Goal: Task Accomplishment & Management: Manage account settings

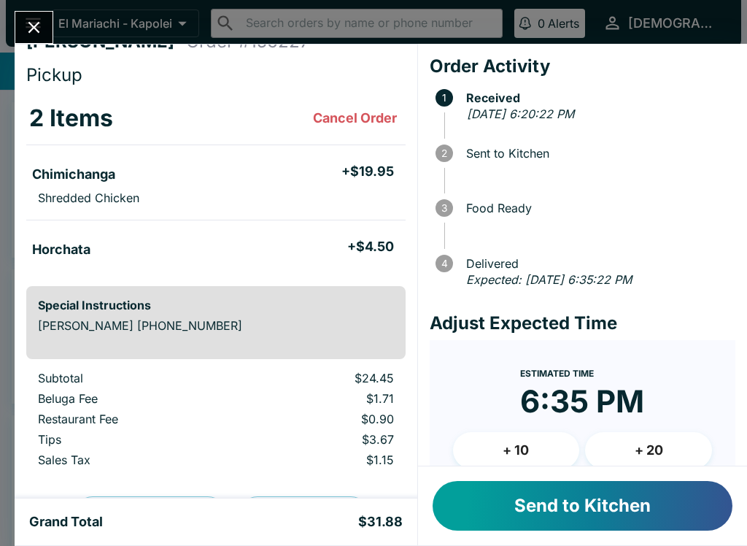
scroll to position [23, 0]
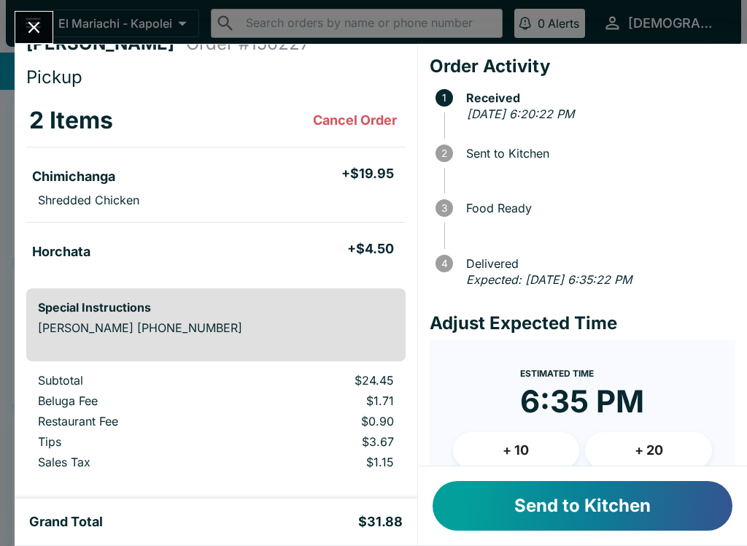
click at [479, 490] on button "Send to Kitchen" at bounding box center [583, 506] width 300 height 50
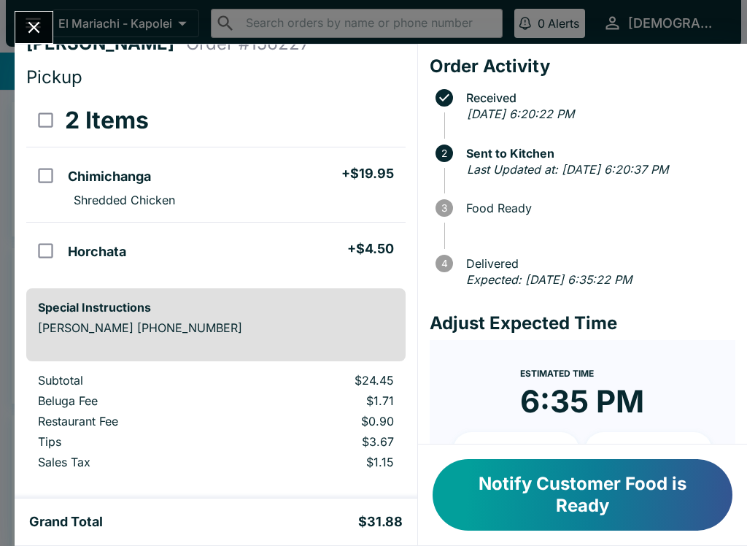
click at [519, 487] on button "Notify Customer Food is Ready" at bounding box center [583, 494] width 300 height 71
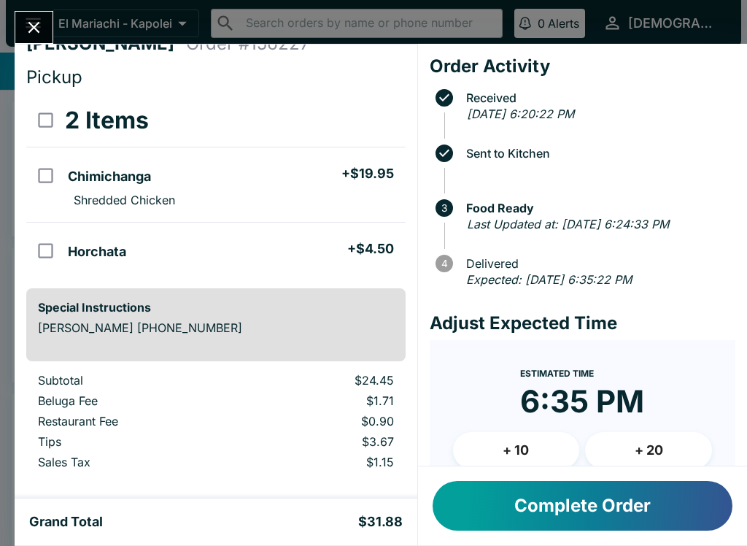
click at [34, 19] on icon "Close" at bounding box center [34, 28] width 20 height 20
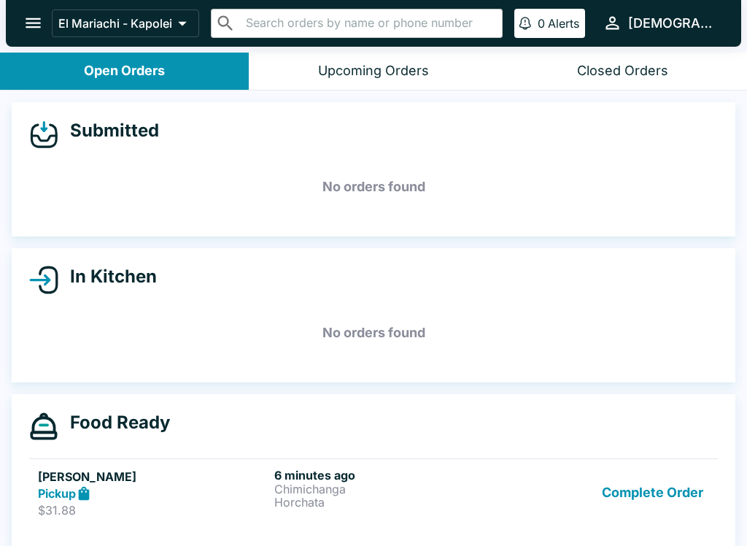
click at [290, 497] on p "Horchata" at bounding box center [389, 501] width 231 height 13
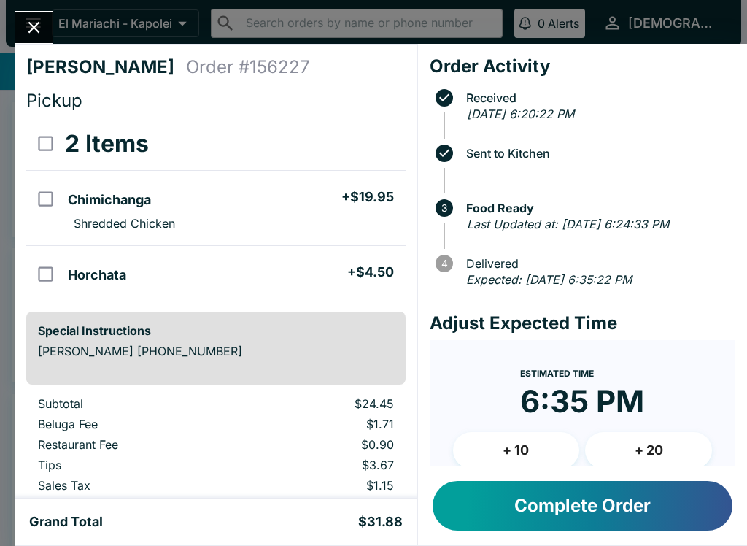
click at [508, 495] on button "Complete Order" at bounding box center [583, 506] width 300 height 50
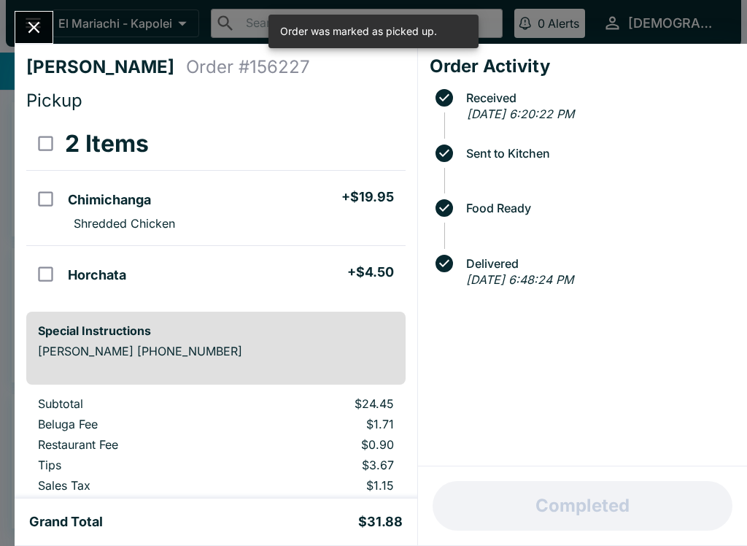
click at [37, 25] on icon "Close" at bounding box center [34, 28] width 12 height 12
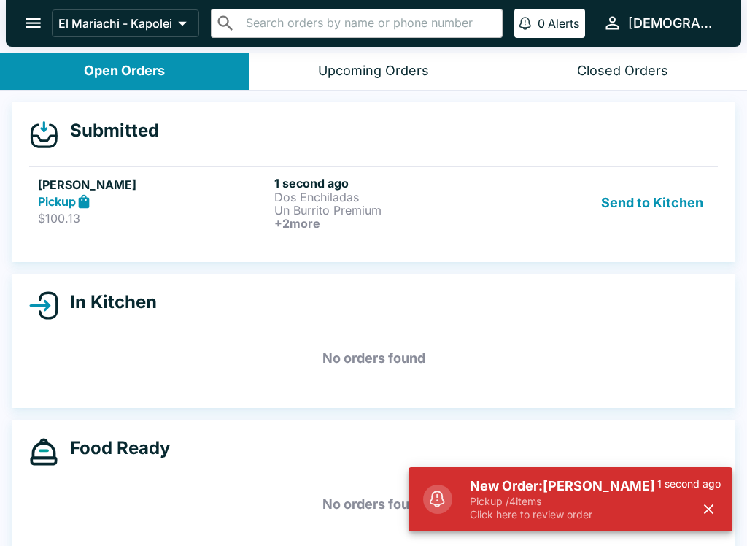
click at [546, 495] on p "Pickup / 4 items" at bounding box center [563, 501] width 187 height 13
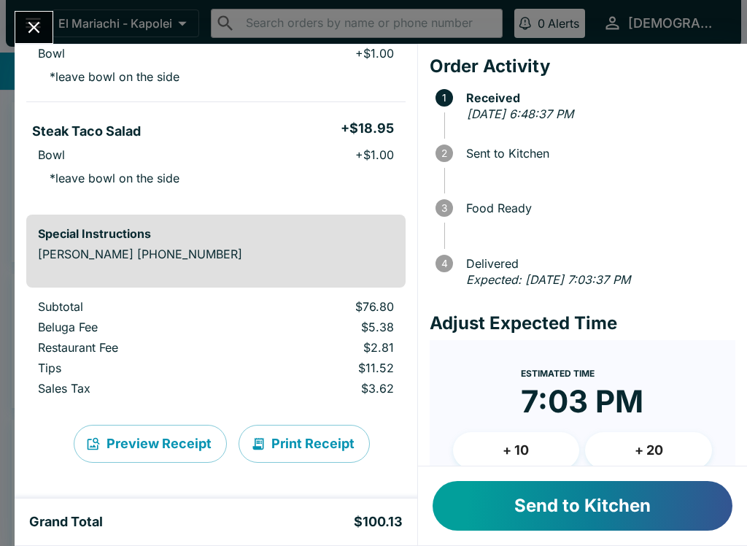
click at [487, 498] on button "Send to Kitchen" at bounding box center [583, 506] width 300 height 50
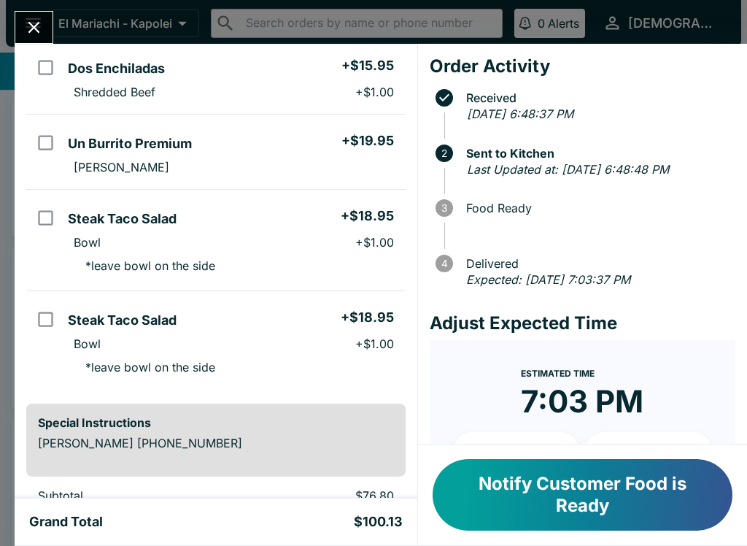
scroll to position [132, 0]
click at [52, 212] on input "orders table" at bounding box center [45, 217] width 33 height 33
checkbox input "true"
click at [47, 305] on input "orders table" at bounding box center [45, 318] width 33 height 33
checkbox input "true"
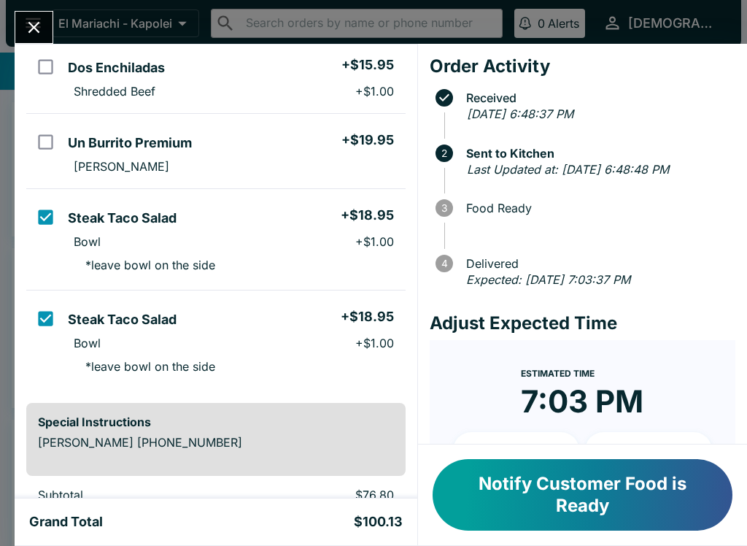
click at [526, 498] on button "Notify Customer Food is Ready" at bounding box center [583, 494] width 300 height 71
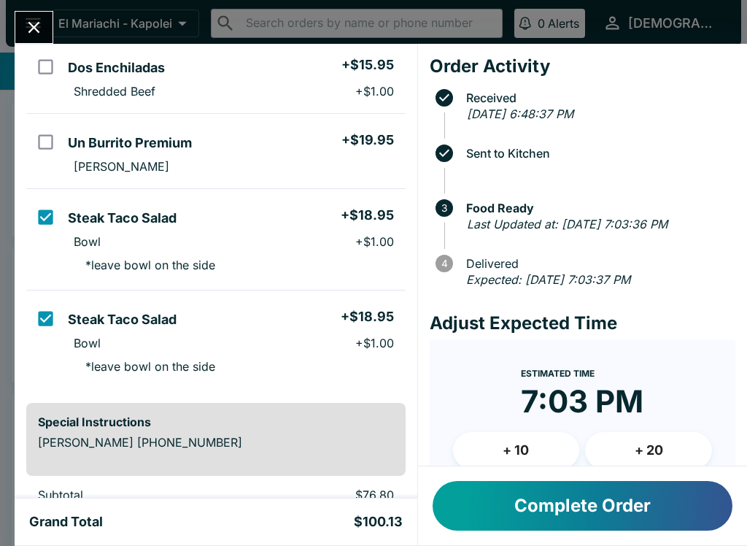
click at [54, 60] on input "orders table" at bounding box center [45, 66] width 33 height 33
checkbox input "true"
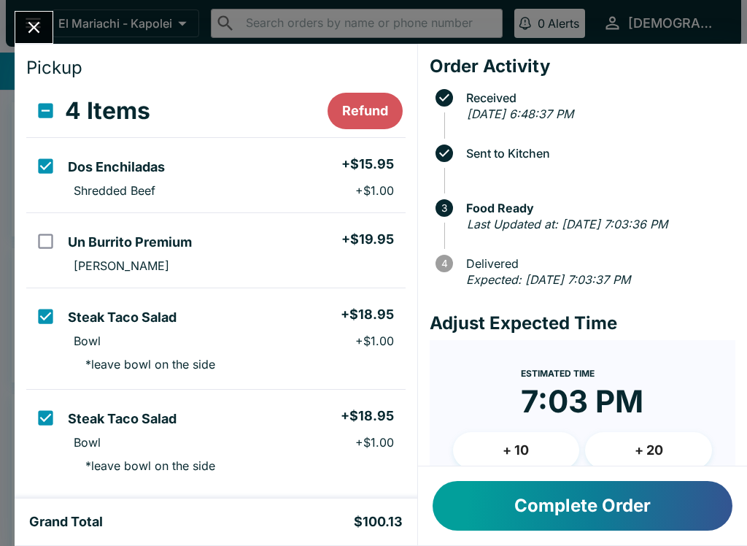
scroll to position [36, 0]
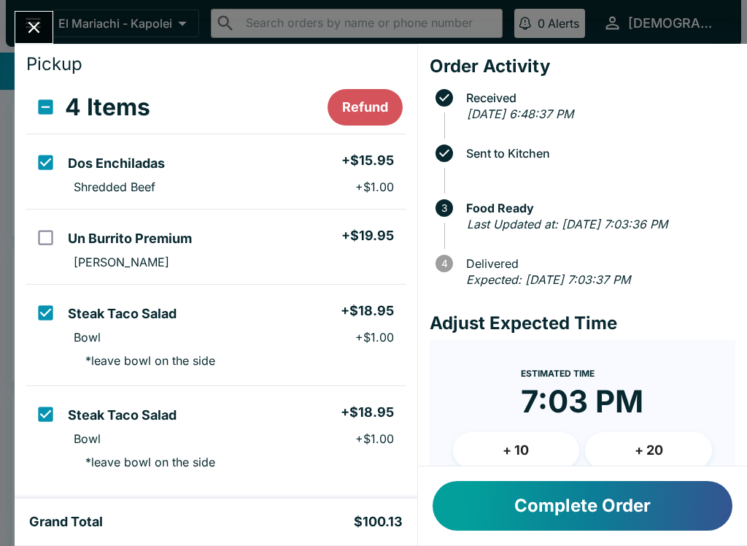
click at [53, 109] on input "select all" at bounding box center [45, 106] width 33 height 33
checkbox input "true"
click at [53, 107] on input "select all" at bounding box center [45, 106] width 33 height 33
checkbox input "false"
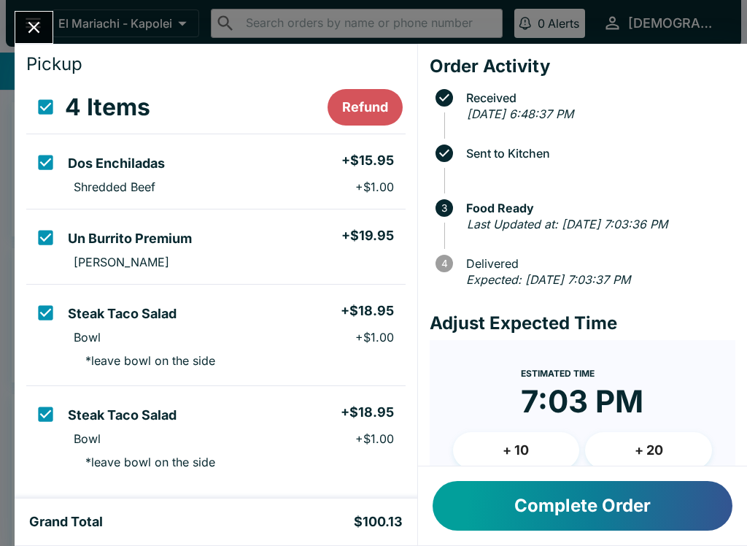
checkbox input "false"
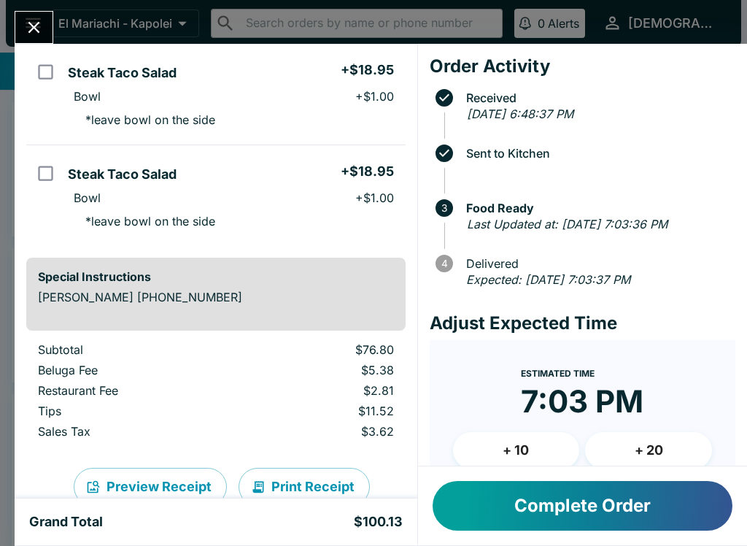
scroll to position [278, 0]
click at [34, 20] on icon "Close" at bounding box center [34, 28] width 20 height 20
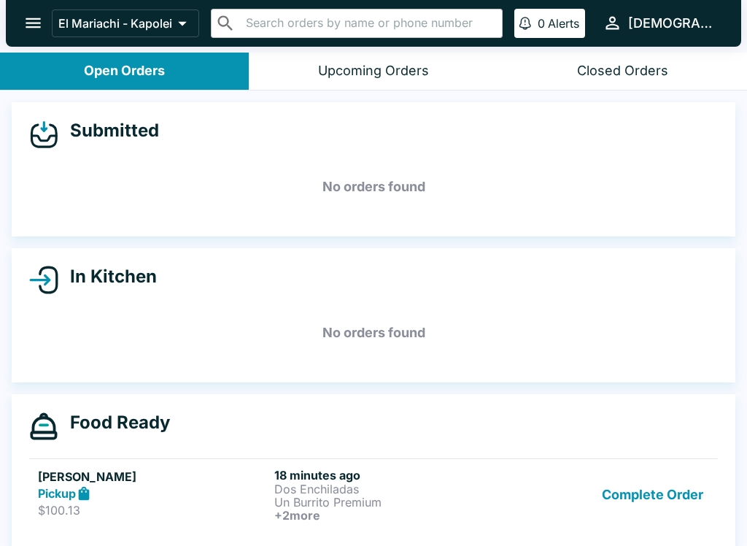
click at [268, 471] on h5 "[PERSON_NAME]" at bounding box center [153, 477] width 231 height 18
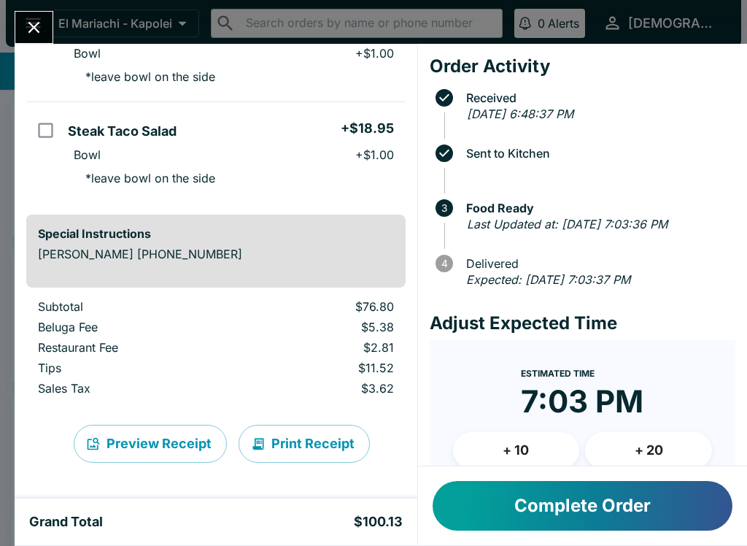
scroll to position [320, 0]
click at [508, 497] on button "Complete Order" at bounding box center [583, 506] width 300 height 50
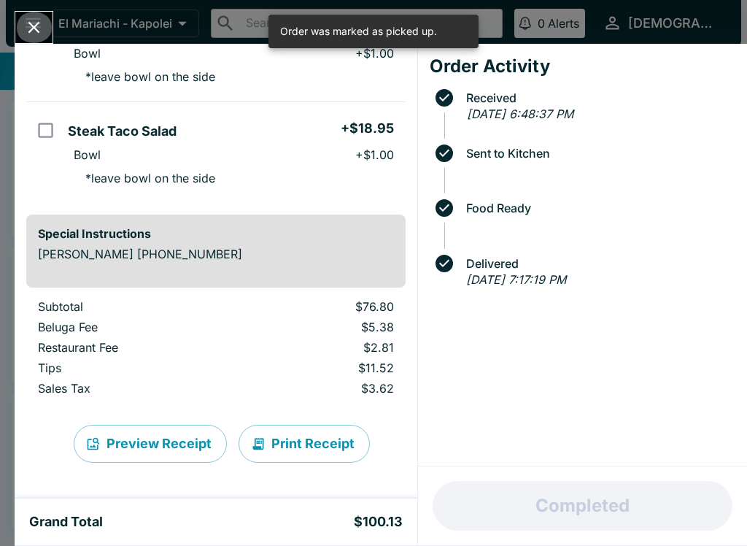
click at [36, 26] on icon "Close" at bounding box center [34, 28] width 12 height 12
